Goal: Information Seeking & Learning: Learn about a topic

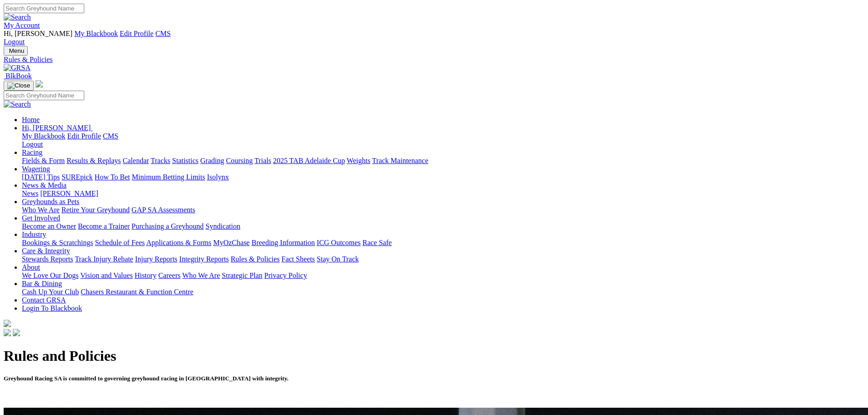
click at [31, 64] on img at bounding box center [17, 68] width 27 height 8
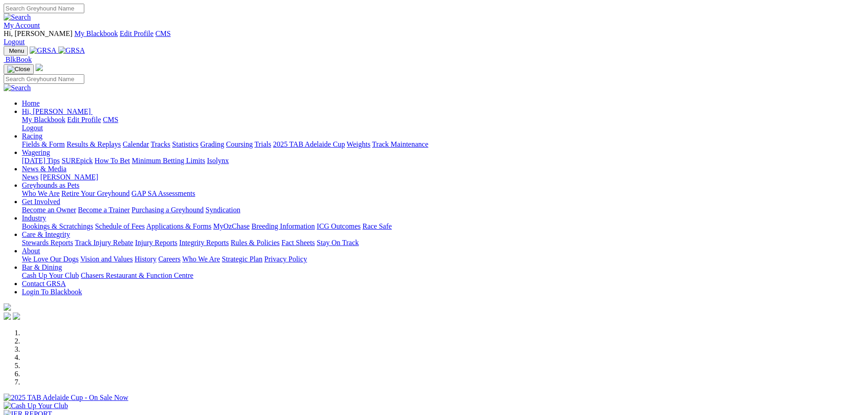
click at [84, 6] on input "Search" at bounding box center [44, 9] width 81 height 10
type input "black noir"
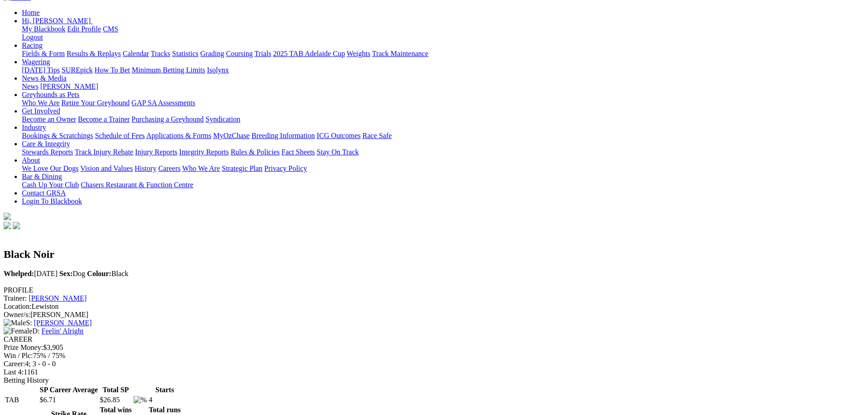
scroll to position [91, 0]
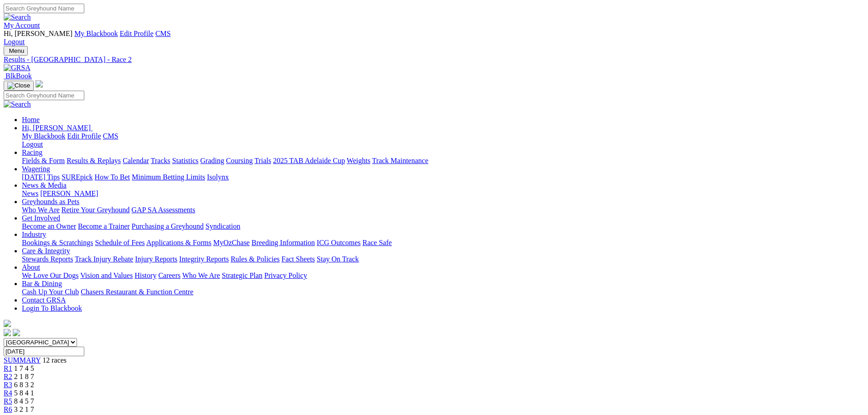
click at [31, 64] on img at bounding box center [17, 68] width 27 height 8
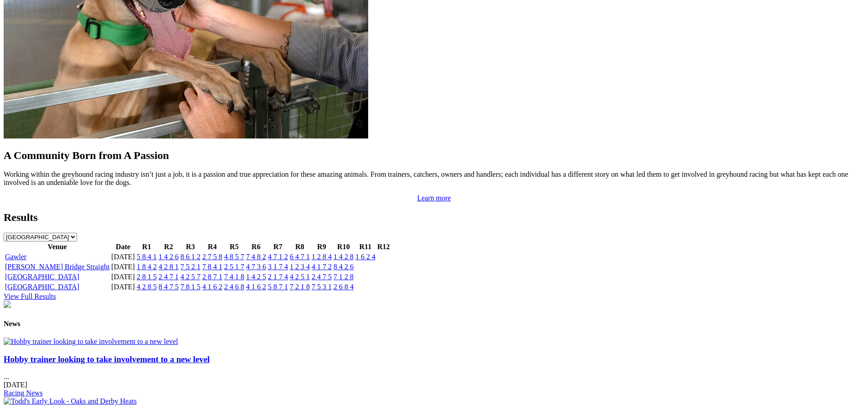
scroll to position [957, 0]
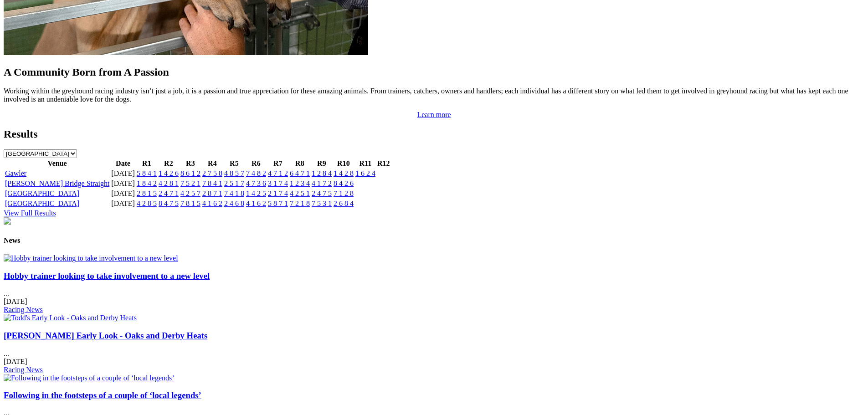
click at [190, 271] on div "Hobby trainer looking to take involvement to a new level ... 11 Sep 2025 Racing…" at bounding box center [434, 292] width 861 height 43
click at [195, 271] on link "Hobby trainer looking to take involvement to a new level" at bounding box center [107, 276] width 206 height 10
